Goal: Transaction & Acquisition: Purchase product/service

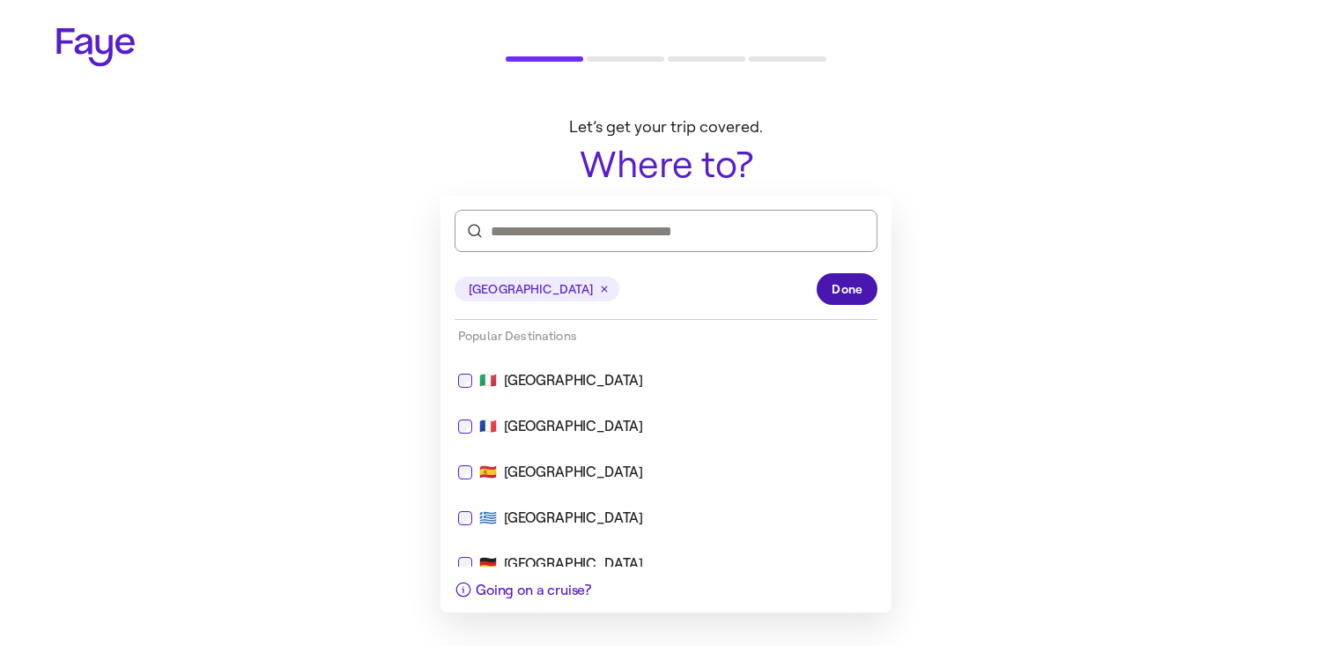
drag, startPoint x: 830, startPoint y: 283, endPoint x: 796, endPoint y: 296, distance: 36.0
click at [830, 283] on button "Done" at bounding box center [846, 289] width 61 height 32
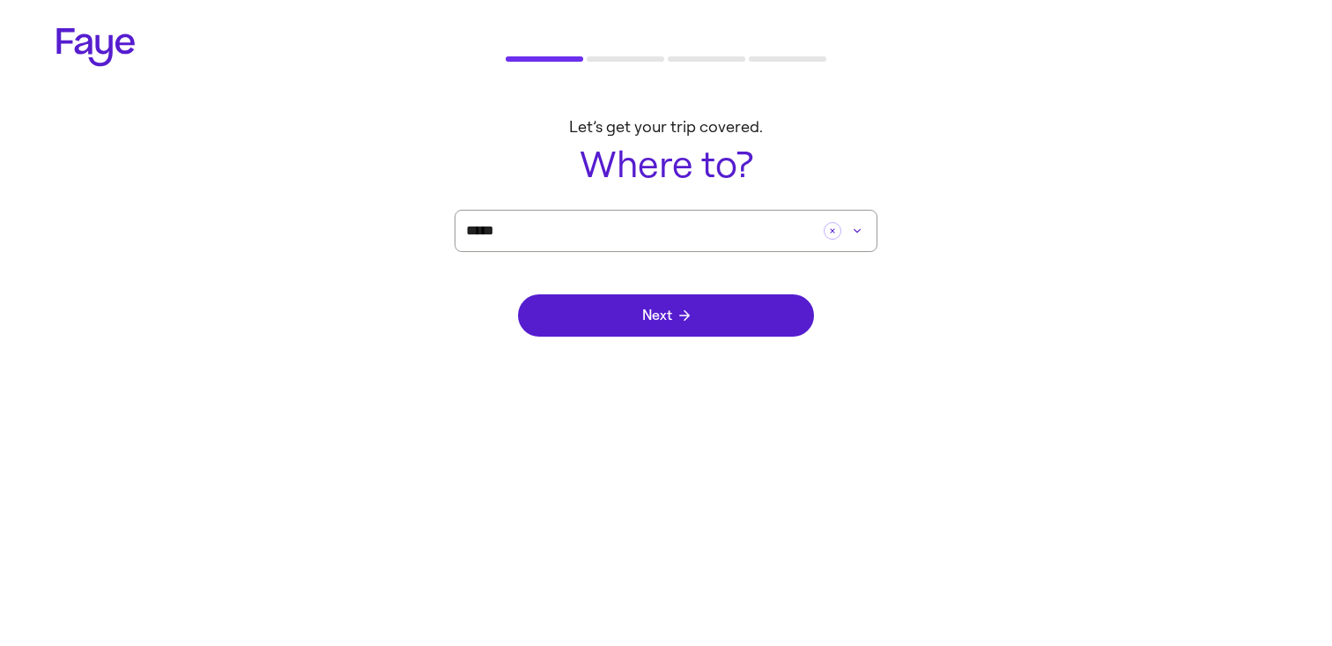
click at [720, 345] on div "Next" at bounding box center [666, 315] width 296 height 127
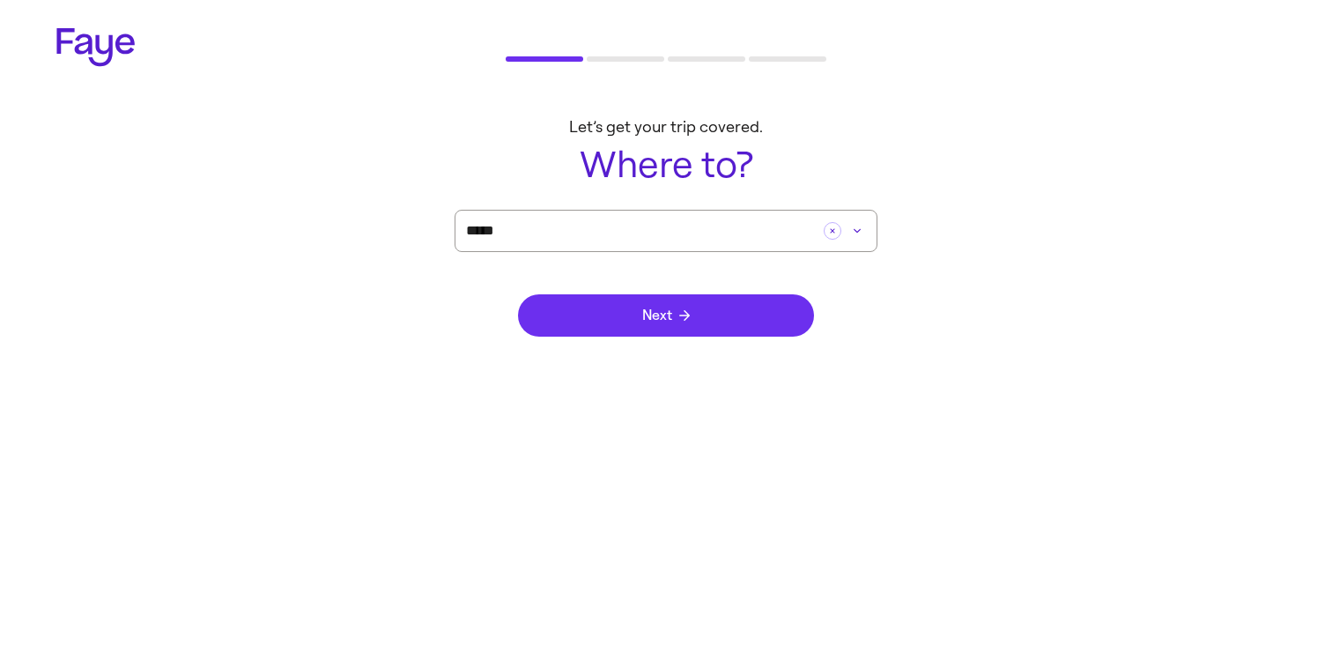
click at [720, 334] on button "Next" at bounding box center [666, 315] width 296 height 42
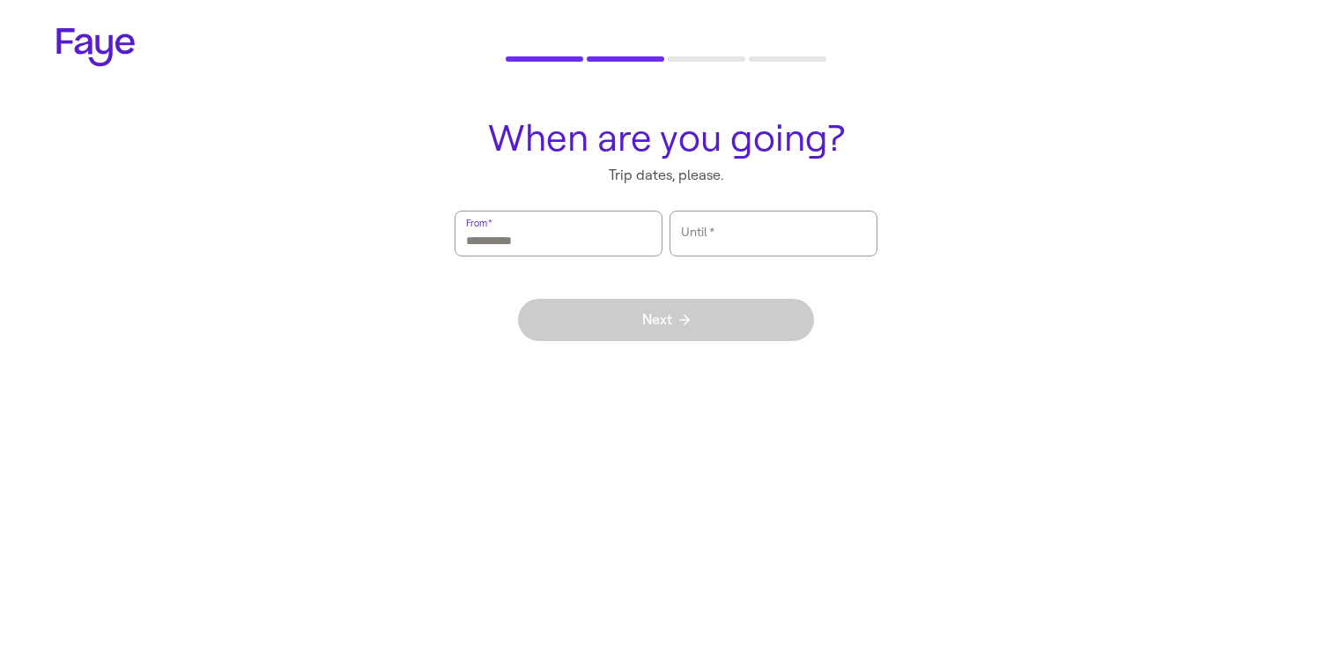
click at [585, 237] on input "From   *" at bounding box center [558, 233] width 185 height 41
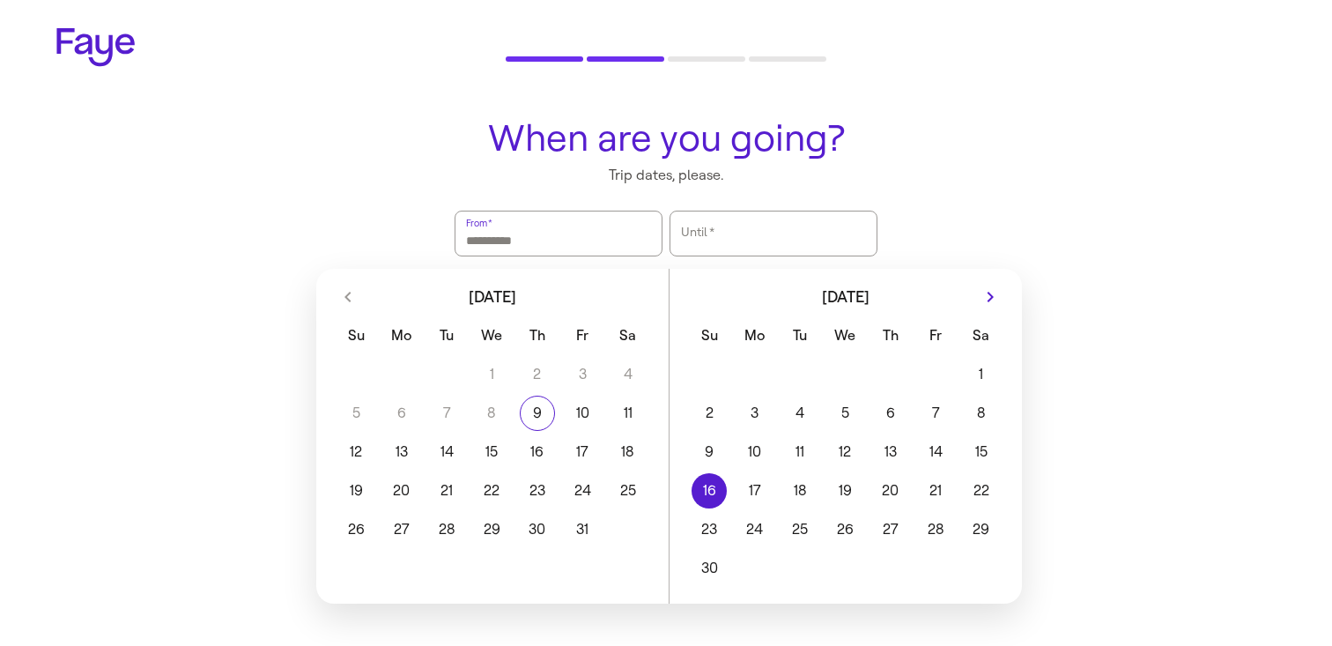
click at [723, 491] on button "16" at bounding box center [709, 490] width 45 height 35
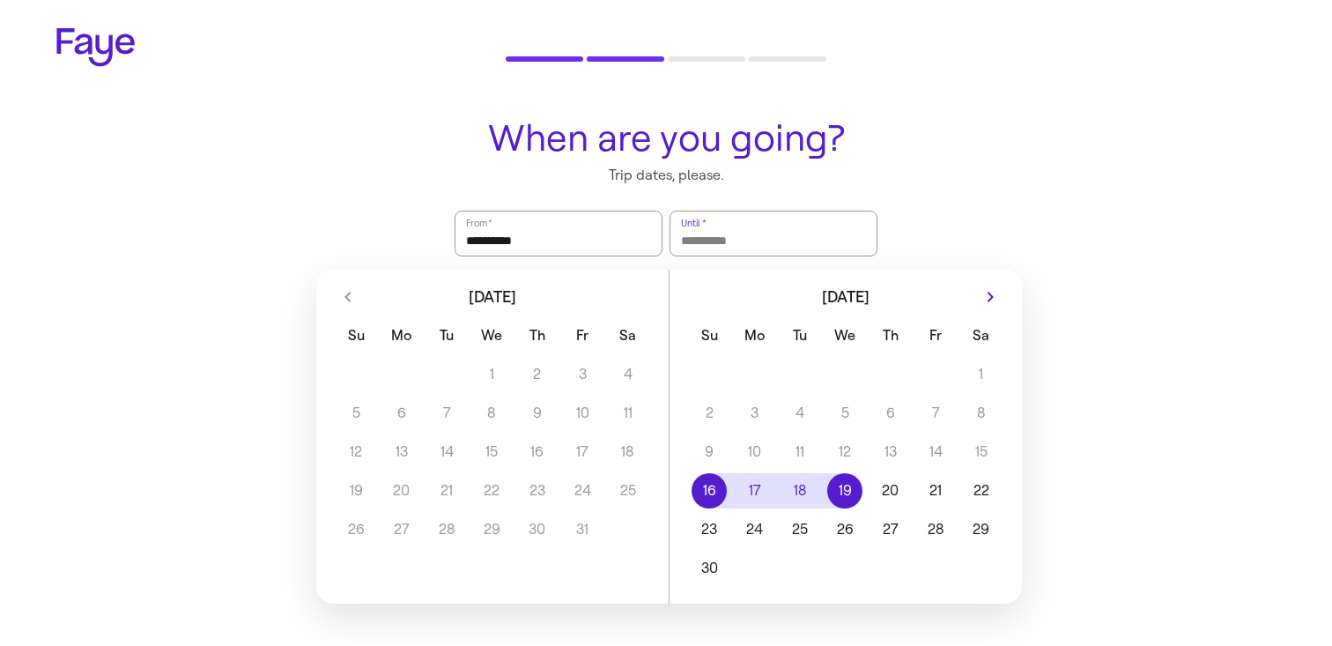
click at [864, 502] on button "19" at bounding box center [845, 490] width 45 height 35
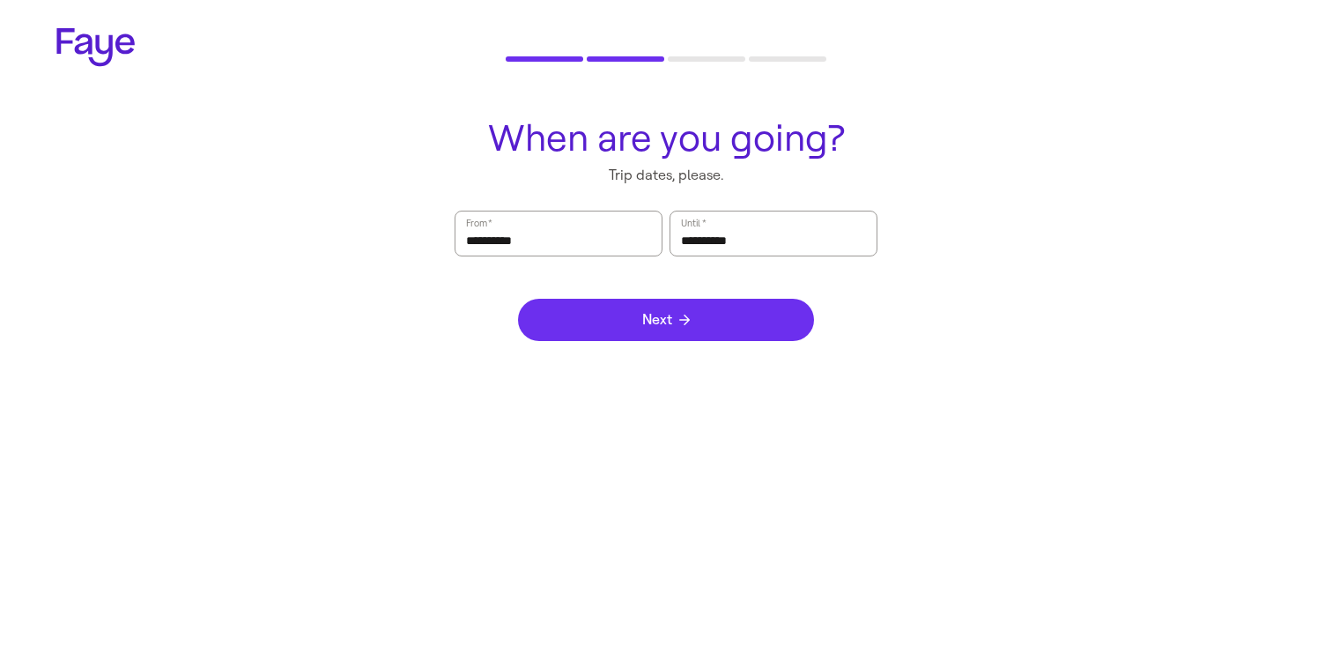
click at [764, 335] on button "Next" at bounding box center [666, 320] width 296 height 42
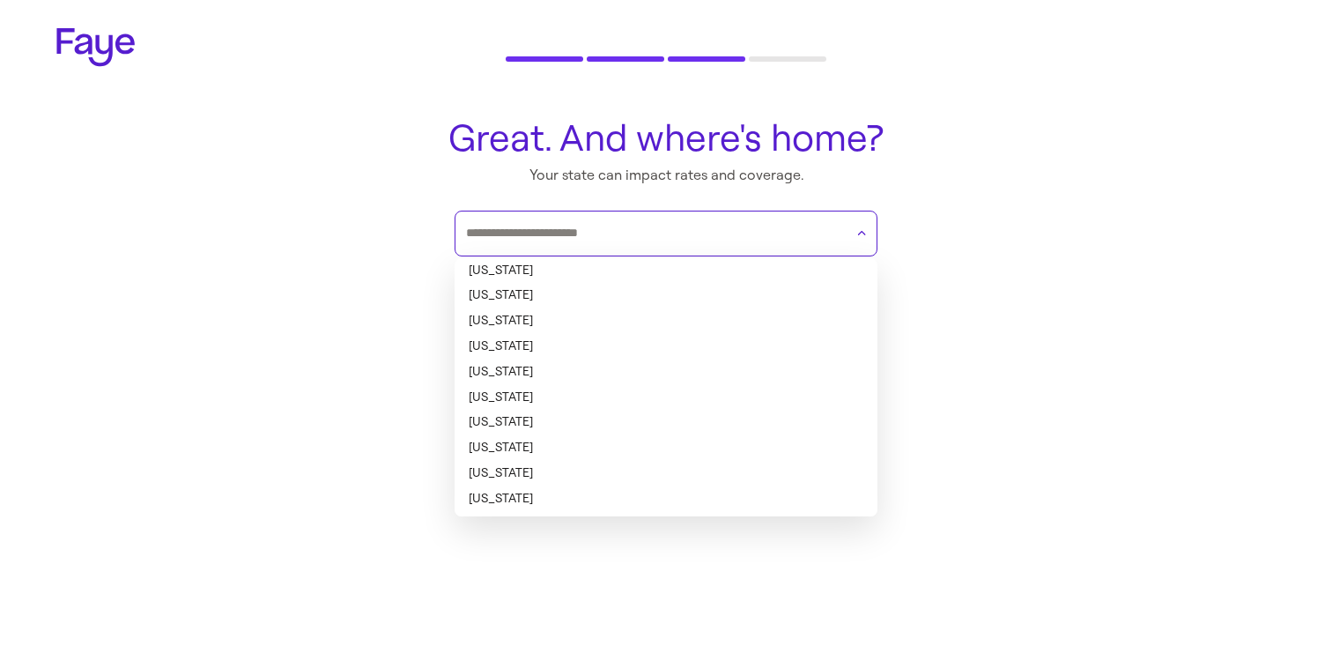
click at [706, 241] on input "text" at bounding box center [655, 233] width 378 height 26
click at [683, 278] on li "[US_STATE]" at bounding box center [665, 271] width 423 height 26
type input "*******"
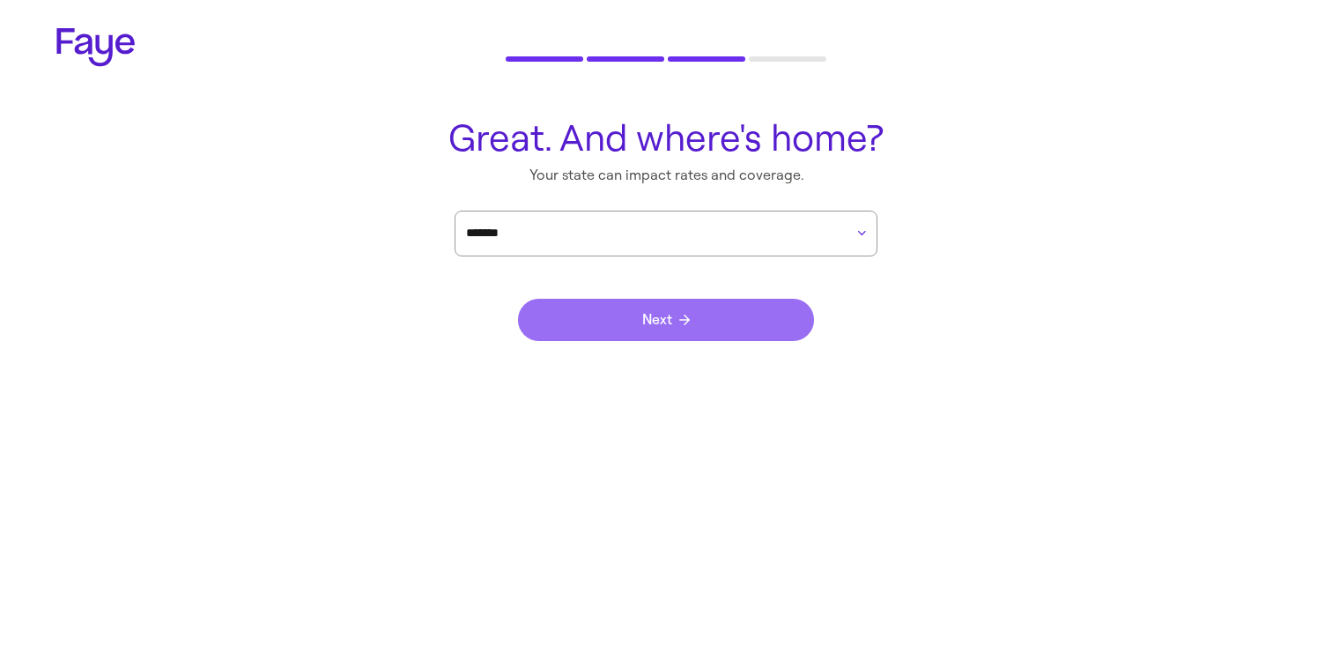
click at [683, 314] on icon "submit" at bounding box center [684, 319] width 11 height 11
